Goal: Task Accomplishment & Management: Complete application form

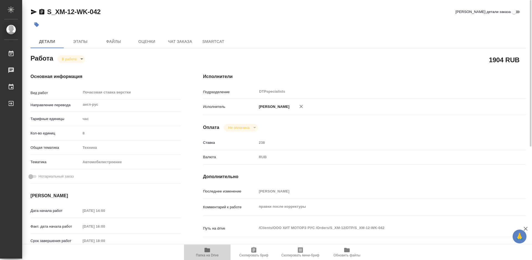
click at [206, 251] on icon "button" at bounding box center [207, 250] width 6 height 4
click at [34, 12] on icon "button" at bounding box center [34, 11] width 6 height 5
drag, startPoint x: 47, startPoint y: 12, endPoint x: 77, endPoint y: 13, distance: 30.5
click at [77, 13] on div "S_XM-12-WK-042" at bounding box center [65, 11] width 70 height 9
copy link "S_XM-12-"
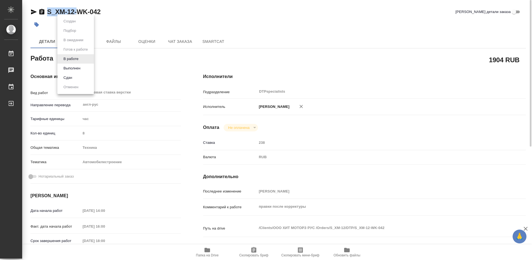
click at [75, 59] on body "🙏 .cls-1 fill:#fff; AWATERA Работы 0 Чаты График Выйти S_XM-12-WK-042 Кратко де…" at bounding box center [266, 130] width 532 height 260
click at [71, 66] on button "Выполнен" at bounding box center [72, 68] width 20 height 6
type textarea "x"
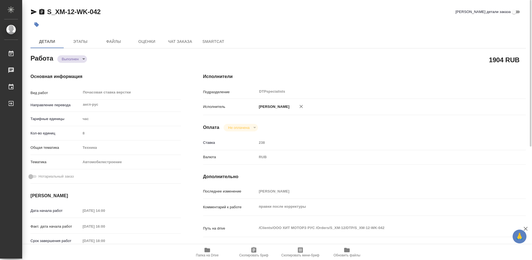
type textarea "x"
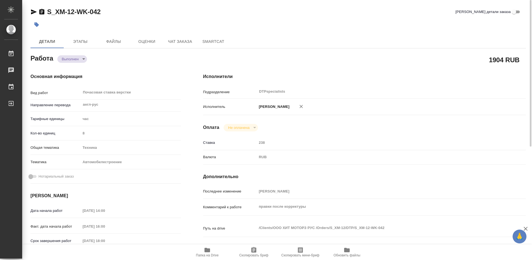
type textarea "x"
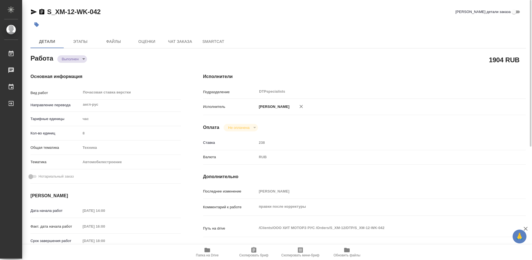
type textarea "x"
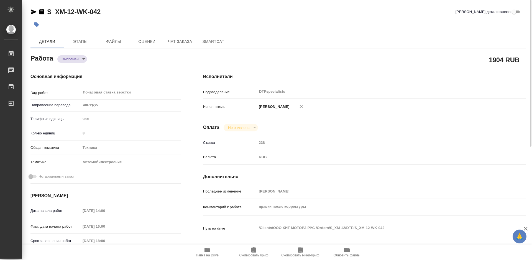
type textarea "x"
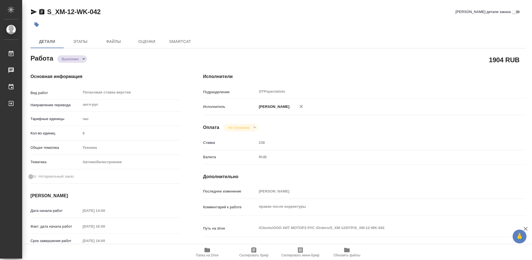
type textarea "x"
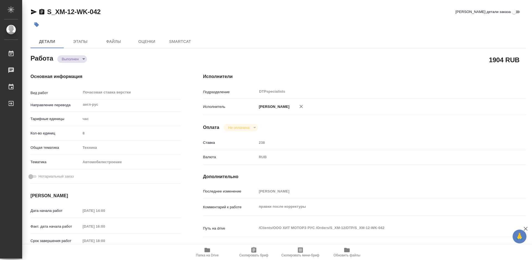
type textarea "x"
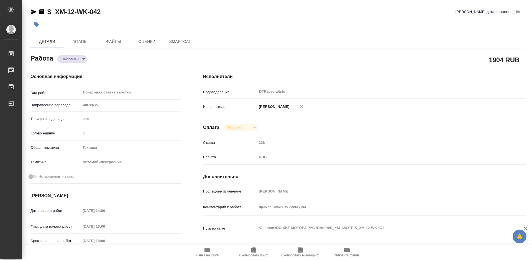
type textarea "x"
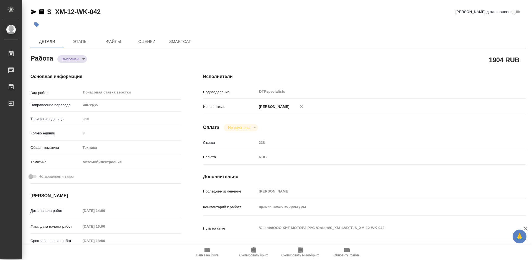
type textarea "x"
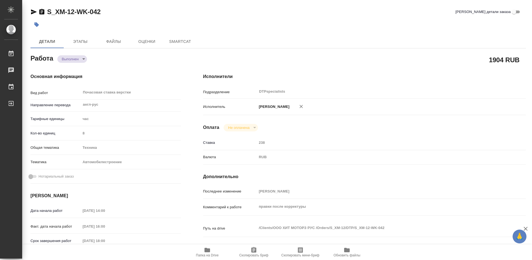
type textarea "x"
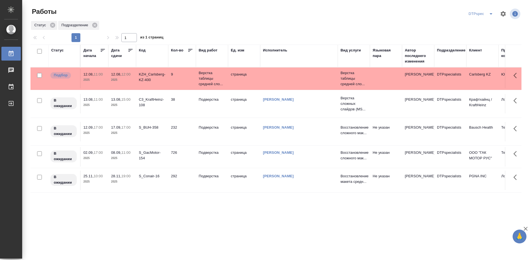
click at [129, 50] on icon at bounding box center [131, 51] width 6 height 6
